Goal: Use online tool/utility: Utilize a website feature to perform a specific function

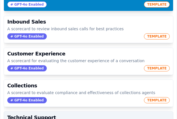
scroll to position [140, 0]
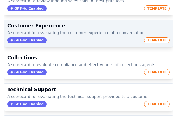
click at [19, 39] on span "GPT-4o Enabled" at bounding box center [27, 40] width 40 height 6
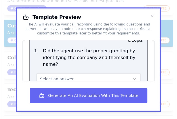
scroll to position [68, 0]
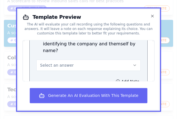
click at [54, 63] on span "Select an answer" at bounding box center [57, 66] width 34 height 6
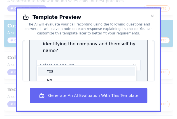
scroll to position [96, 0]
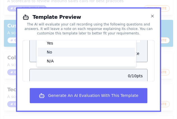
drag, startPoint x: 55, startPoint y: 57, endPoint x: 55, endPoint y: 53, distance: 3.6
click at [55, 53] on div "Yes No N/A" at bounding box center [87, 52] width 100 height 29
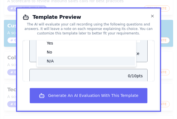
click at [53, 61] on div "N/A" at bounding box center [86, 61] width 97 height 9
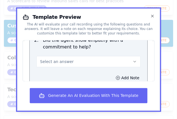
scroll to position [152, 0]
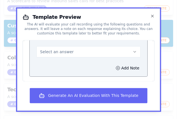
click at [56, 48] on button "Select an answer" at bounding box center [88, 51] width 104 height 11
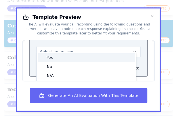
click at [56, 59] on div "Yes" at bounding box center [86, 57] width 97 height 9
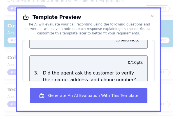
scroll to position [209, 0]
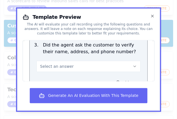
click at [55, 64] on span "Select an answer" at bounding box center [57, 67] width 34 height 6
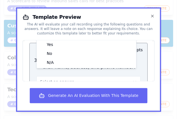
scroll to position [181, 0]
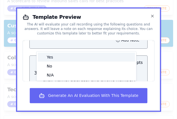
click at [52, 61] on div "Yes" at bounding box center [86, 57] width 97 height 9
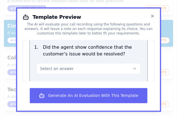
scroll to position [321, 0]
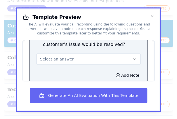
click at [52, 57] on button "Select an answer" at bounding box center [88, 59] width 104 height 11
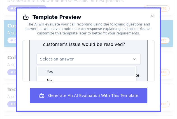
click at [53, 67] on div "Yes" at bounding box center [86, 71] width 97 height 9
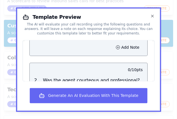
scroll to position [377, 0]
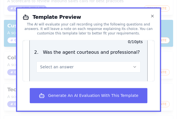
click at [53, 64] on span "Select an answer" at bounding box center [57, 67] width 34 height 6
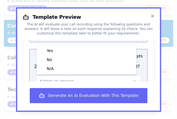
scroll to position [349, 0]
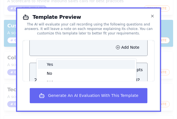
click at [49, 60] on div "Yes" at bounding box center [86, 64] width 97 height 9
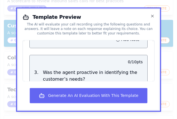
scroll to position [433, 0]
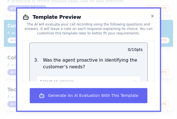
click at [58, 79] on span "Select an answer" at bounding box center [57, 82] width 34 height 6
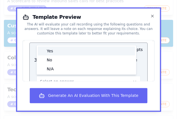
click at [58, 47] on div "Yes" at bounding box center [86, 51] width 97 height 9
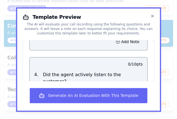
scroll to position [517, 0]
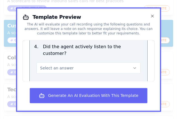
click at [57, 63] on button "Select an answer" at bounding box center [88, 68] width 104 height 11
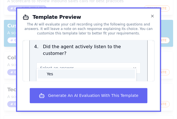
click at [51, 70] on div "Yes" at bounding box center [86, 74] width 97 height 9
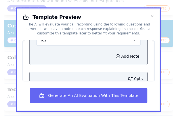
scroll to position [573, 0]
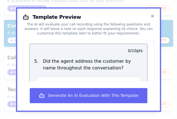
click at [51, 80] on span "Select an answer" at bounding box center [57, 83] width 34 height 6
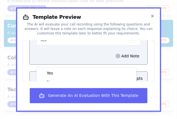
scroll to position [545, 0]
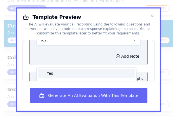
click at [49, 69] on div "Yes" at bounding box center [86, 73] width 97 height 9
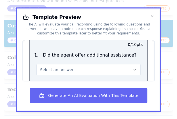
scroll to position [685, 0]
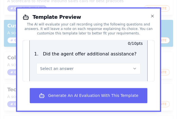
click at [54, 66] on span "Select an answer" at bounding box center [57, 69] width 34 height 6
click at [52, 77] on div "Yes" at bounding box center [86, 81] width 97 height 9
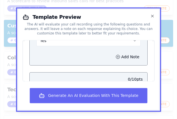
scroll to position [741, 0]
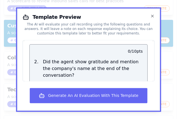
click at [57, 87] on span "Select an answer" at bounding box center [57, 90] width 34 height 6
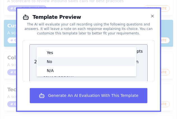
drag, startPoint x: 56, startPoint y: 43, endPoint x: 55, endPoint y: 48, distance: 5.6
click at [55, 48] on div "Yes No N/A" at bounding box center [87, 61] width 100 height 29
click at [55, 57] on div "No" at bounding box center [86, 61] width 97 height 9
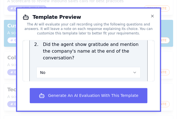
scroll to position [779, 0]
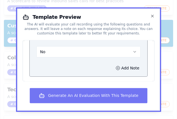
click at [69, 94] on button "Generate An AI Evaluation With This Template" at bounding box center [89, 95] width 118 height 15
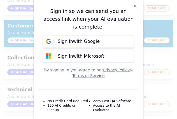
click at [78, 39] on p "Sign in with Google" at bounding box center [79, 41] width 42 height 7
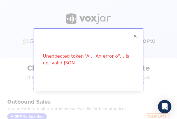
click at [82, 77] on div "Unexpected token 'A', "An error o"... is not valid JSON" at bounding box center [88, 59] width 91 height 45
click at [133, 39] on div "Unexpected token 'A', "An error o"... is not valid JSON" at bounding box center [88, 59] width 91 height 45
click at [133, 36] on icon "button" at bounding box center [135, 36] width 4 height 4
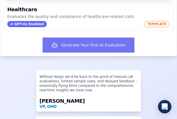
scroll to position [280, 0]
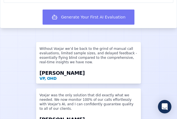
click at [89, 25] on button "Generate Your First AI Evaluation" at bounding box center [89, 17] width 92 height 15
